Goal: Download file/media

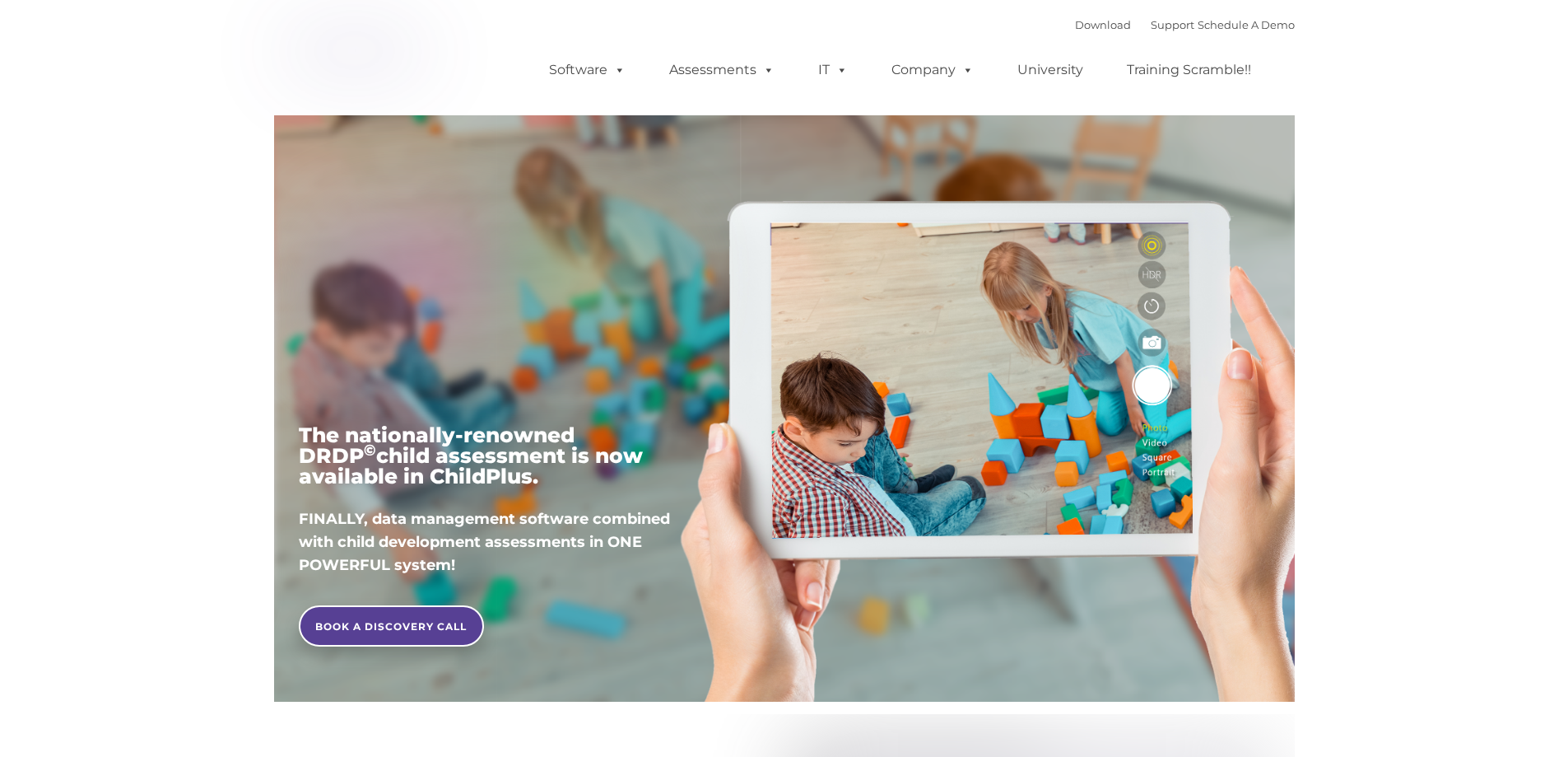
type input ""
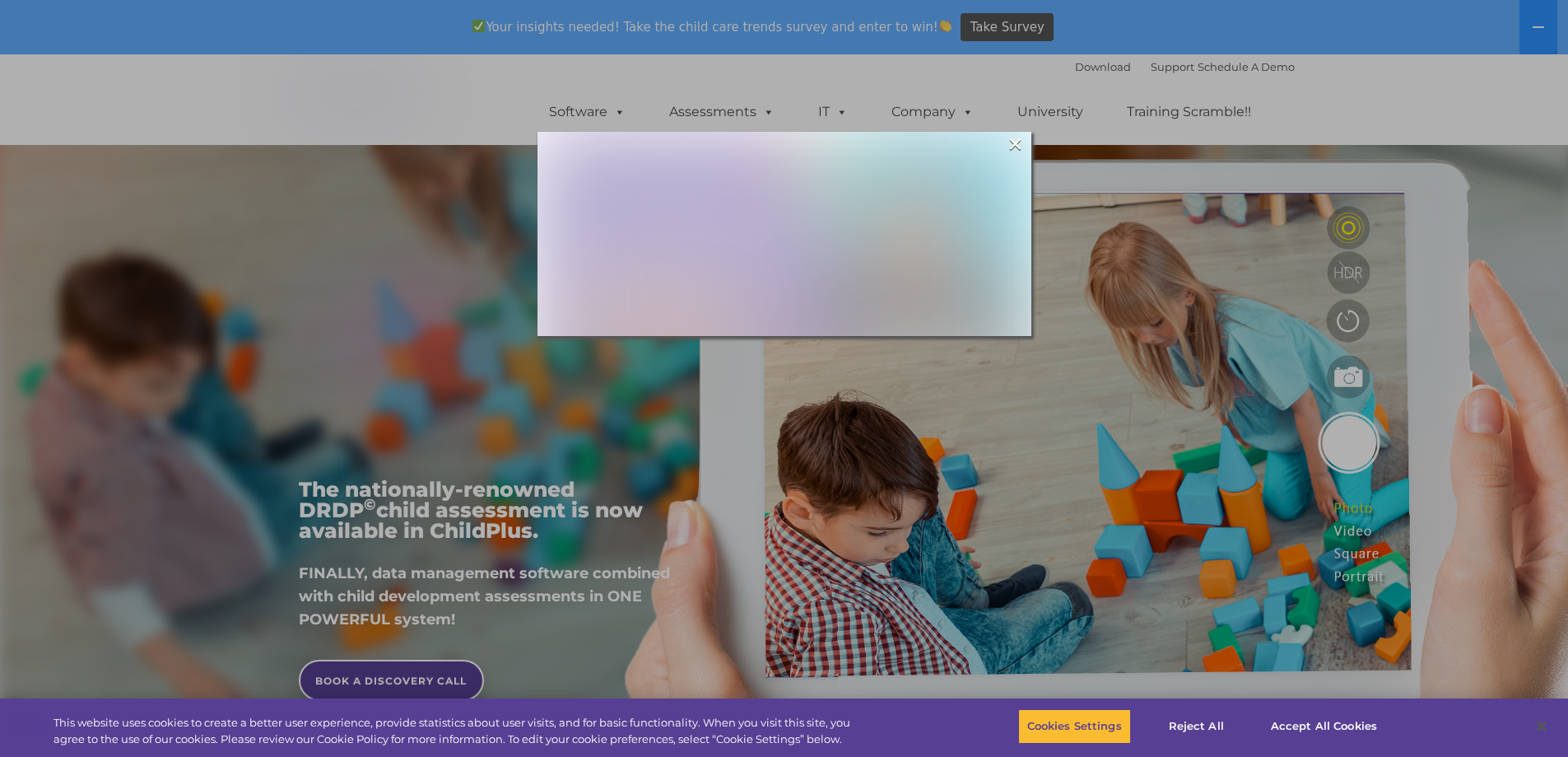
click at [1313, 100] on div at bounding box center [784, 378] width 1568 height 757
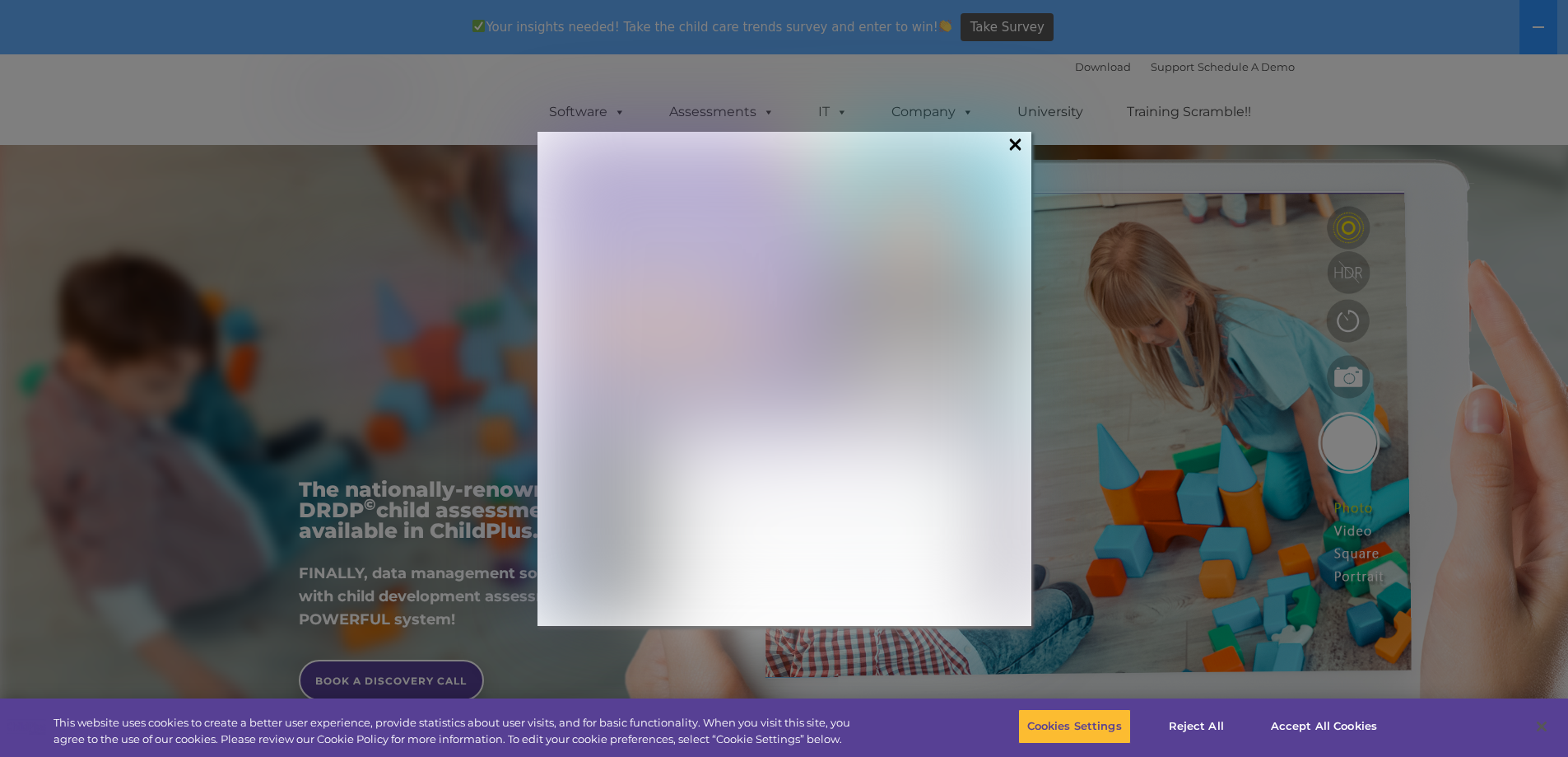
click at [1017, 150] on link "×" at bounding box center [1016, 144] width 19 height 16
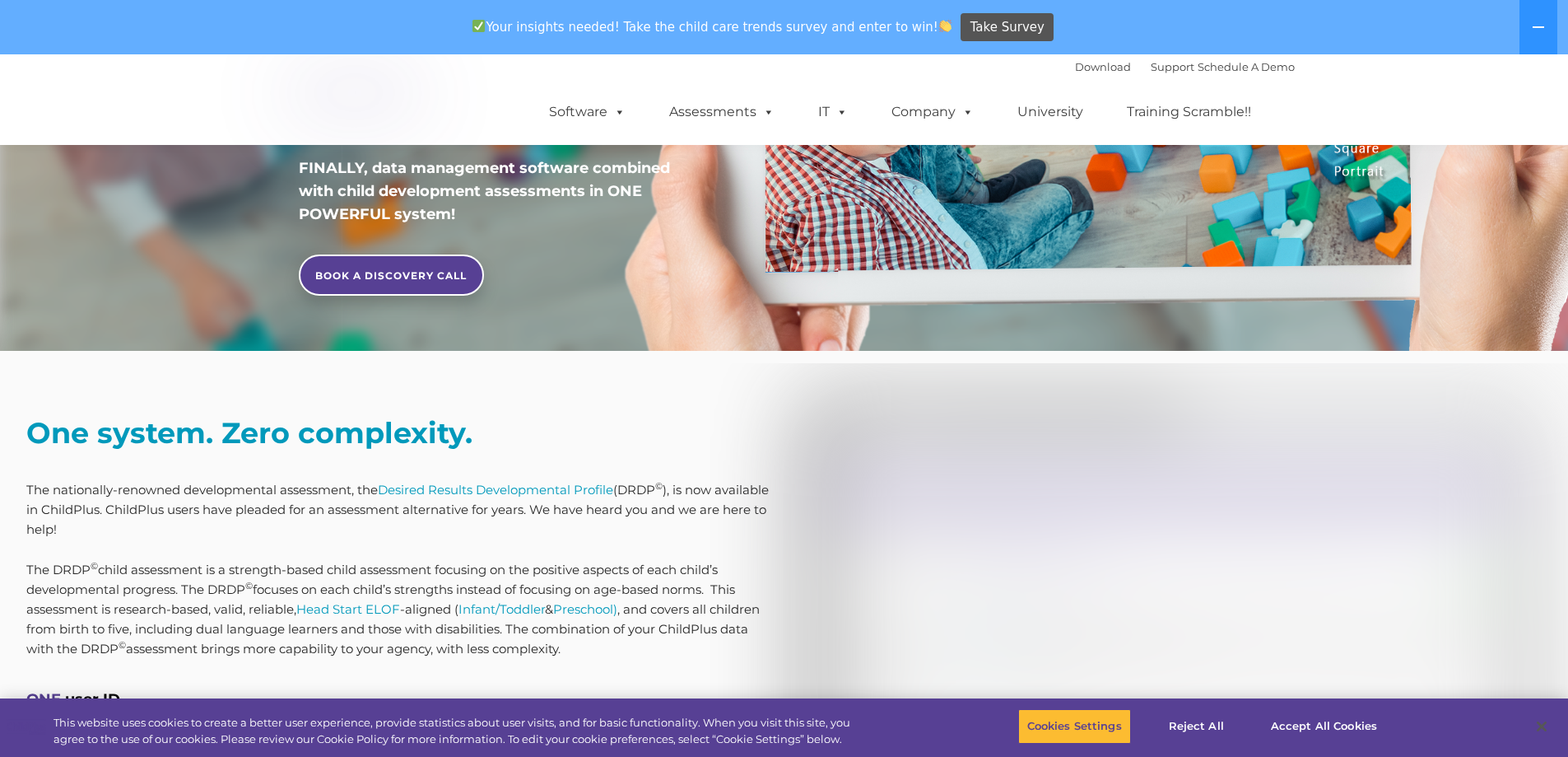
scroll to position [377, 0]
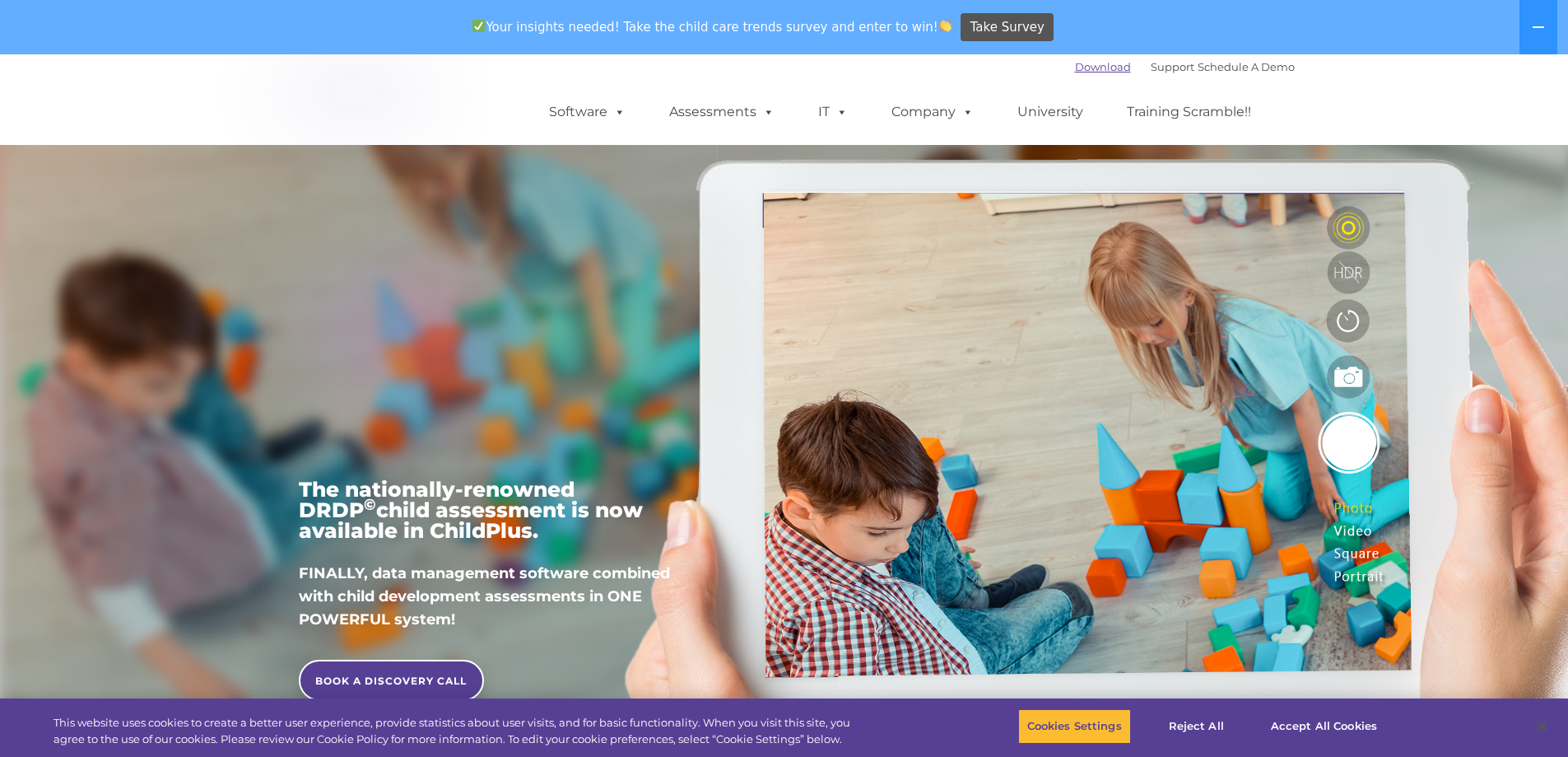
click at [1079, 65] on link "Download" at bounding box center [1104, 67] width 56 height 14
